Goal: Task Accomplishment & Management: Use online tool/utility

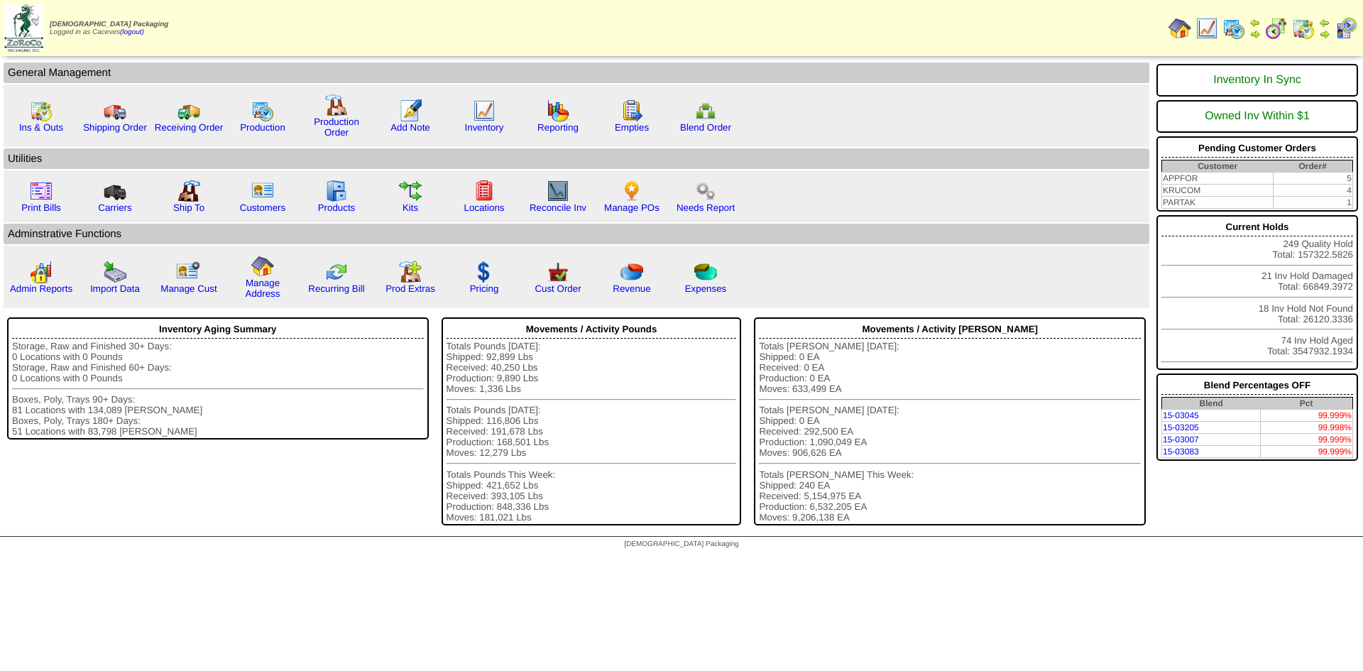
click at [1228, 21] on img at bounding box center [1233, 28] width 23 height 23
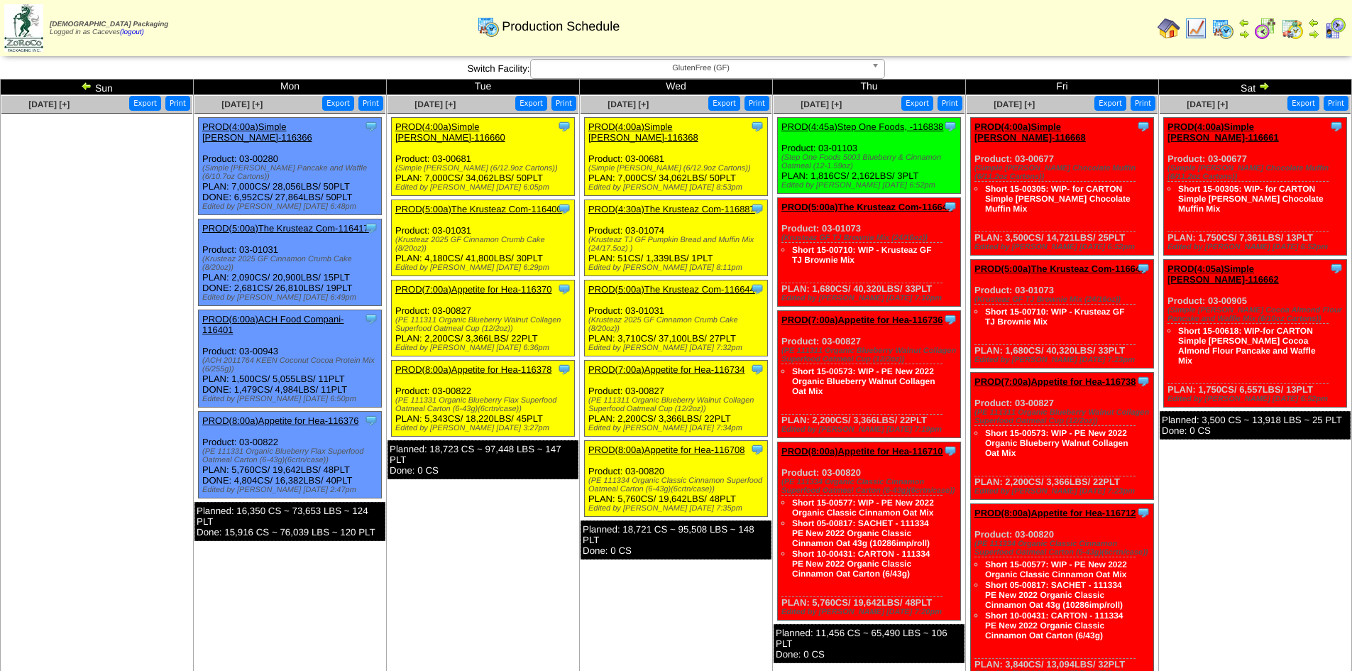
click at [505, 126] on link "PROD(4:00a)Simple Mills-116660" at bounding box center [450, 131] width 110 height 21
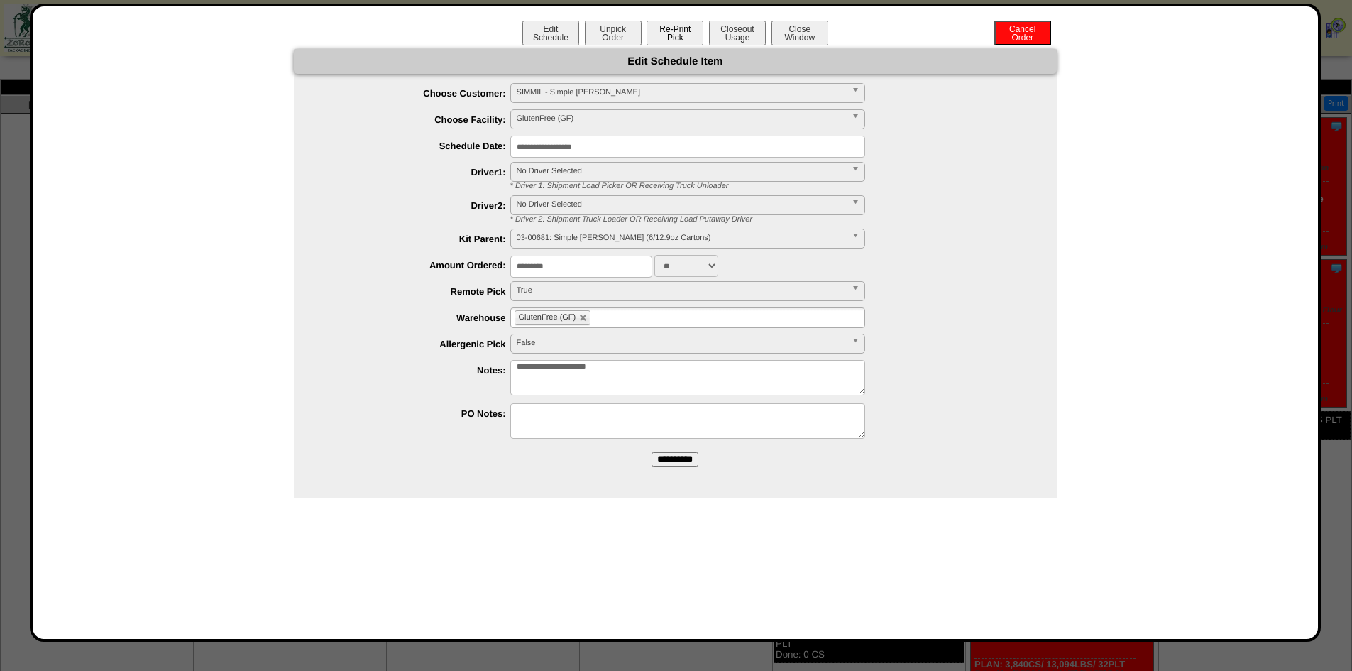
click at [678, 36] on button "Re-Print Pick" at bounding box center [675, 33] width 57 height 25
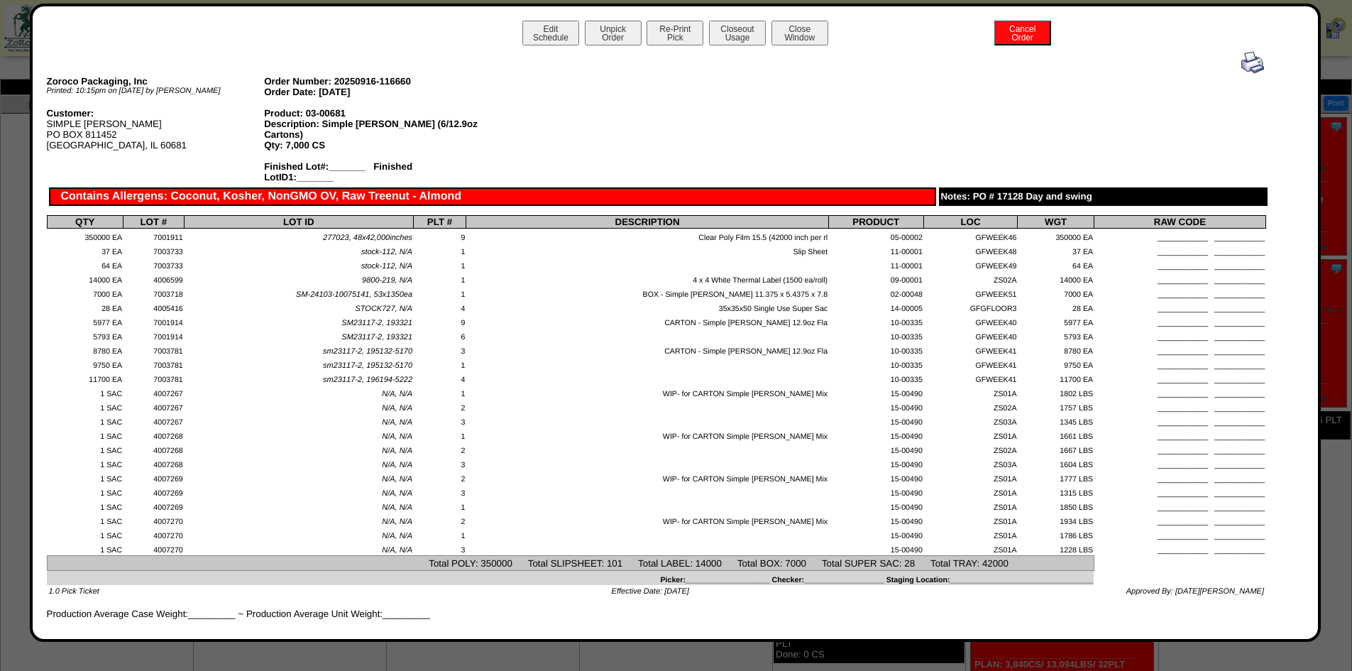
click at [1229, 67] on div at bounding box center [656, 62] width 1215 height 23
click at [1241, 61] on img at bounding box center [1252, 62] width 23 height 23
